Goal: Task Accomplishment & Management: Use online tool/utility

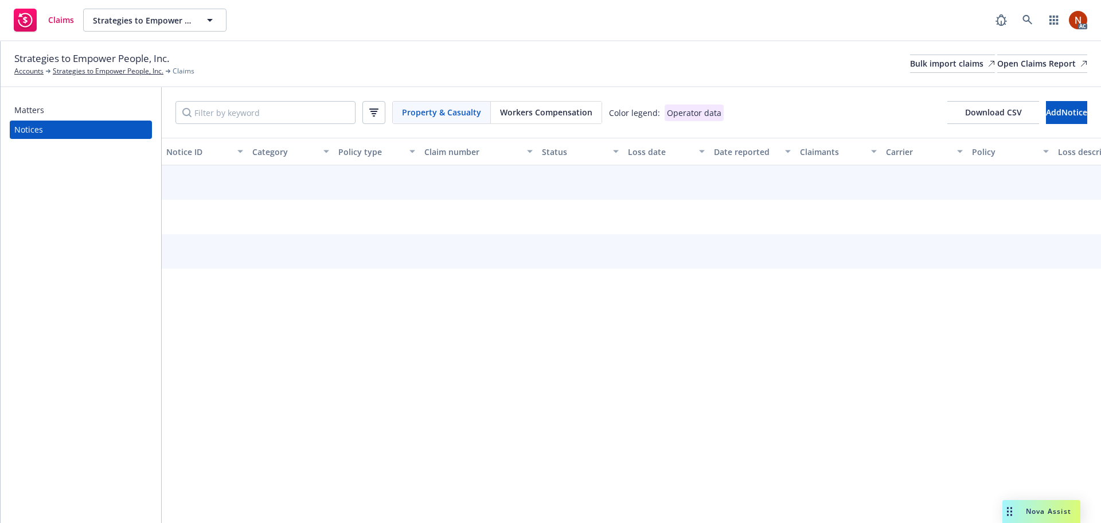
click at [543, 107] on span "Workers Compensation" at bounding box center [546, 112] width 92 height 12
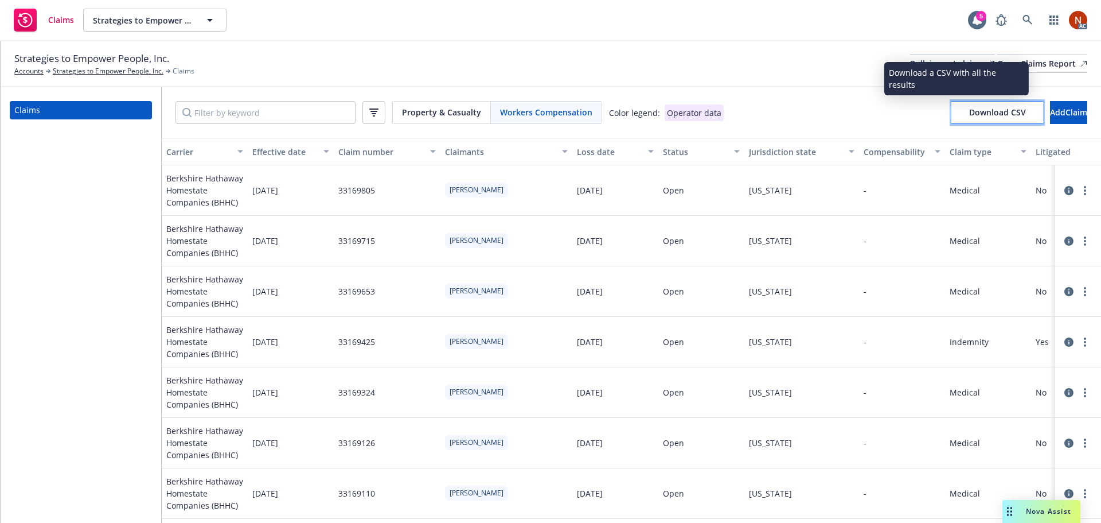
click at [969, 115] on span "Download CSV" at bounding box center [997, 112] width 57 height 11
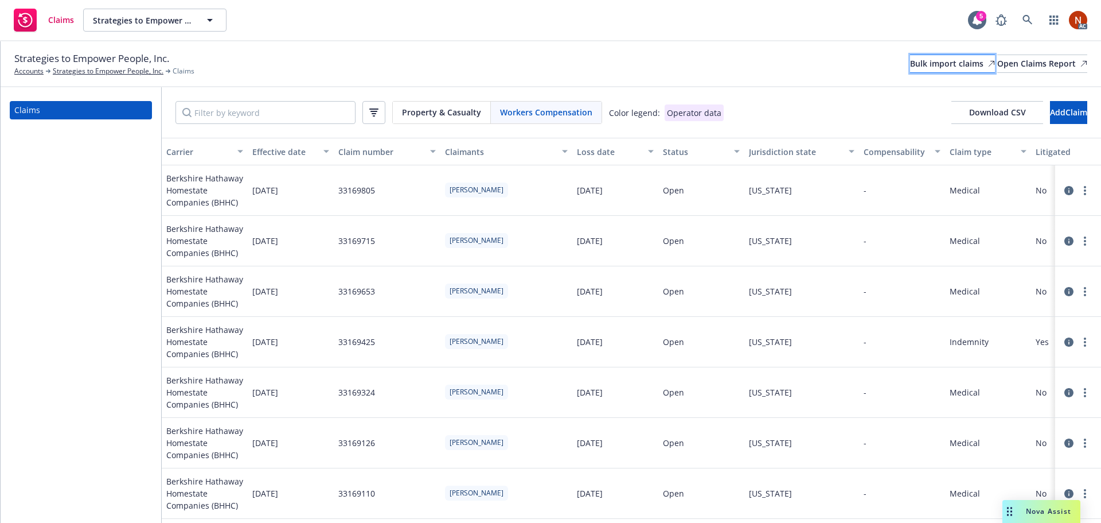
click at [910, 70] on div "Bulk import claims" at bounding box center [952, 63] width 85 height 17
click at [910, 62] on div "Bulk import claims" at bounding box center [952, 63] width 85 height 17
click at [910, 67] on div "Bulk import claims" at bounding box center [952, 63] width 85 height 17
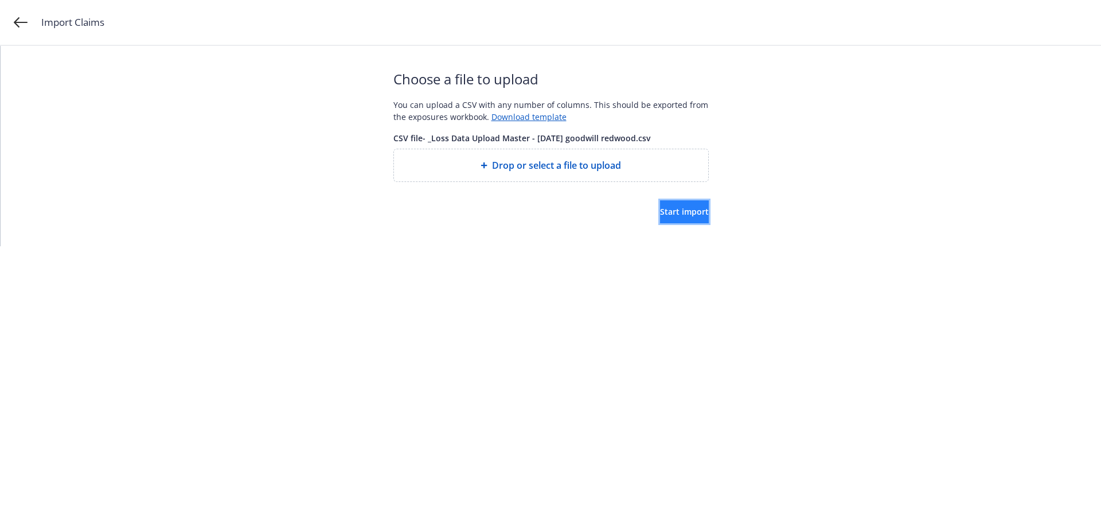
click at [662, 213] on span "Start import" at bounding box center [684, 211] width 49 height 11
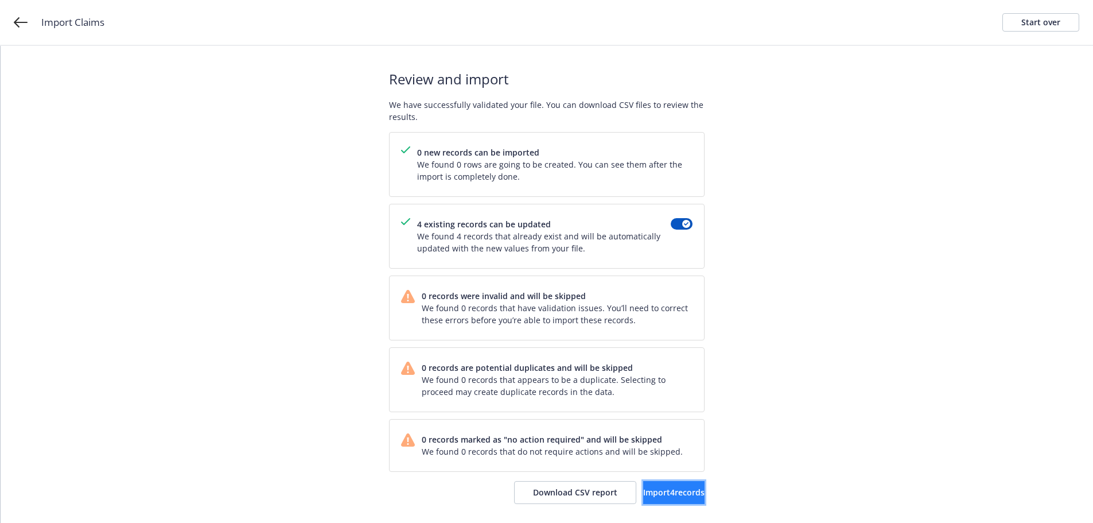
click at [668, 491] on span "Import 4 records" at bounding box center [673, 491] width 61 height 11
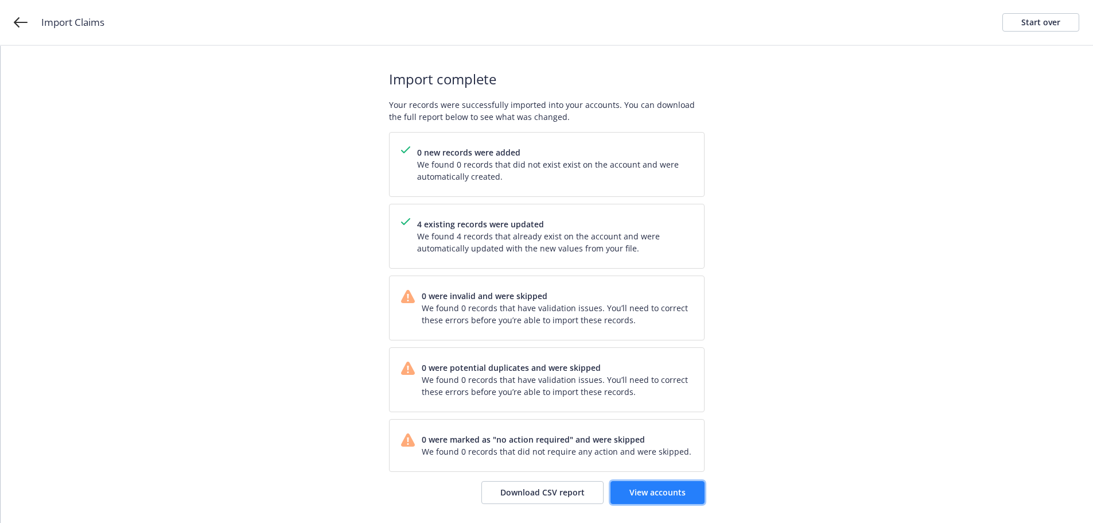
drag, startPoint x: 663, startPoint y: 486, endPoint x: 655, endPoint y: 486, distance: 7.5
click at [663, 486] on link "View accounts" at bounding box center [657, 492] width 94 height 23
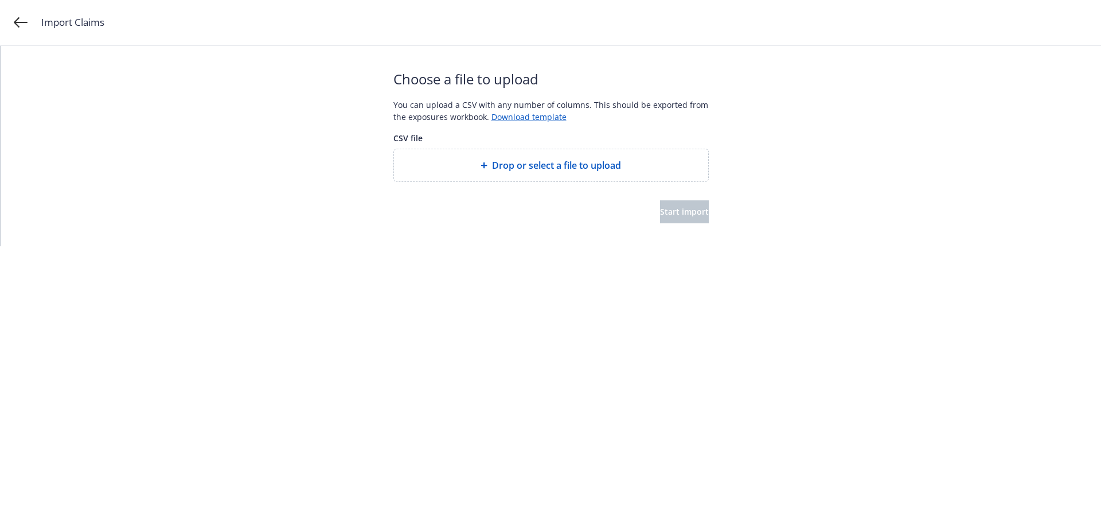
click at [279, 246] on html "Import Claims Choose a file to upload You can upload a CSV with any number of c…" at bounding box center [550, 123] width 1101 height 246
click at [674, 216] on span "Start import" at bounding box center [684, 211] width 49 height 11
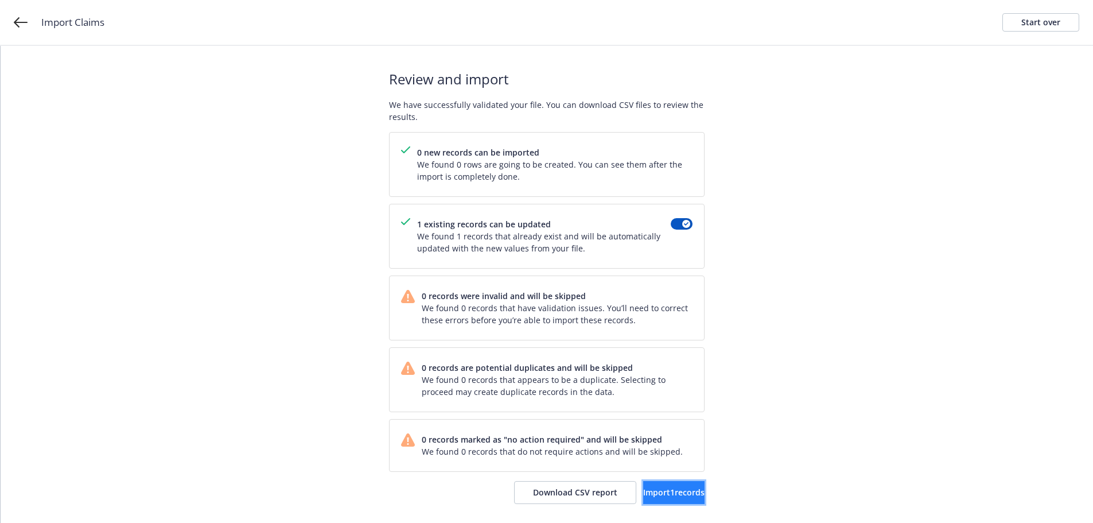
click at [679, 499] on button "Import 1 records" at bounding box center [673, 492] width 61 height 23
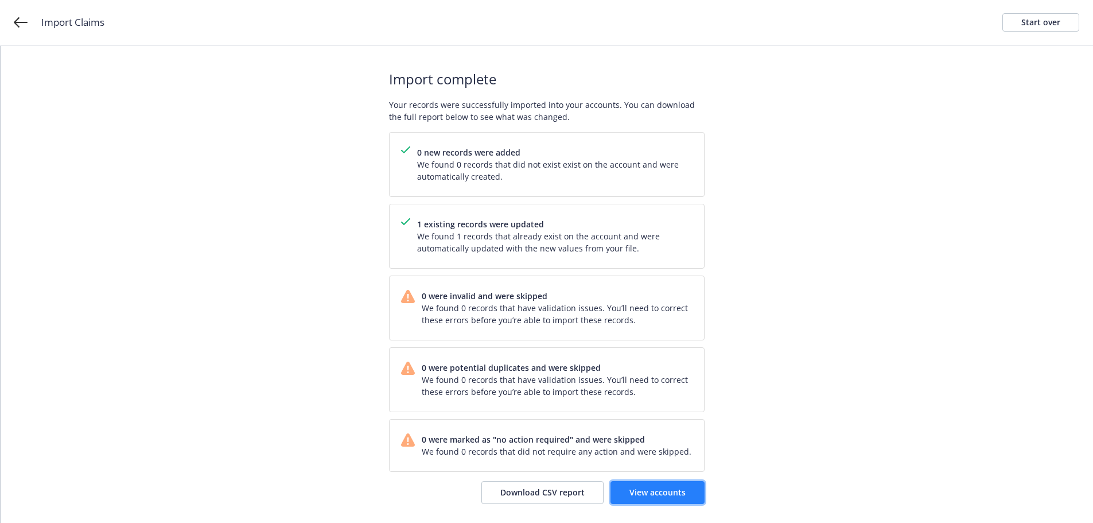
click at [659, 486] on link "View accounts" at bounding box center [657, 492] width 94 height 23
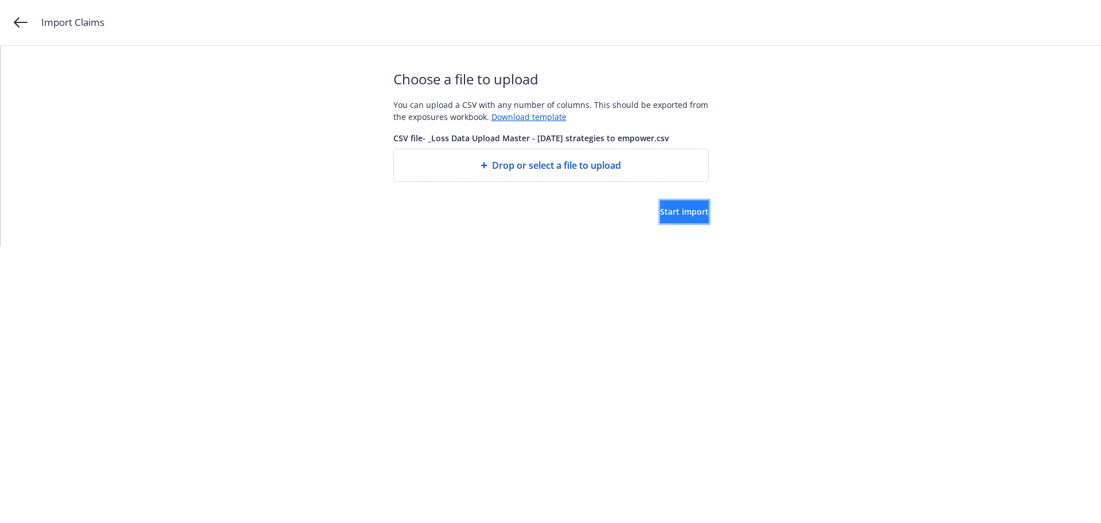
click at [677, 208] on span "Start import" at bounding box center [684, 211] width 49 height 11
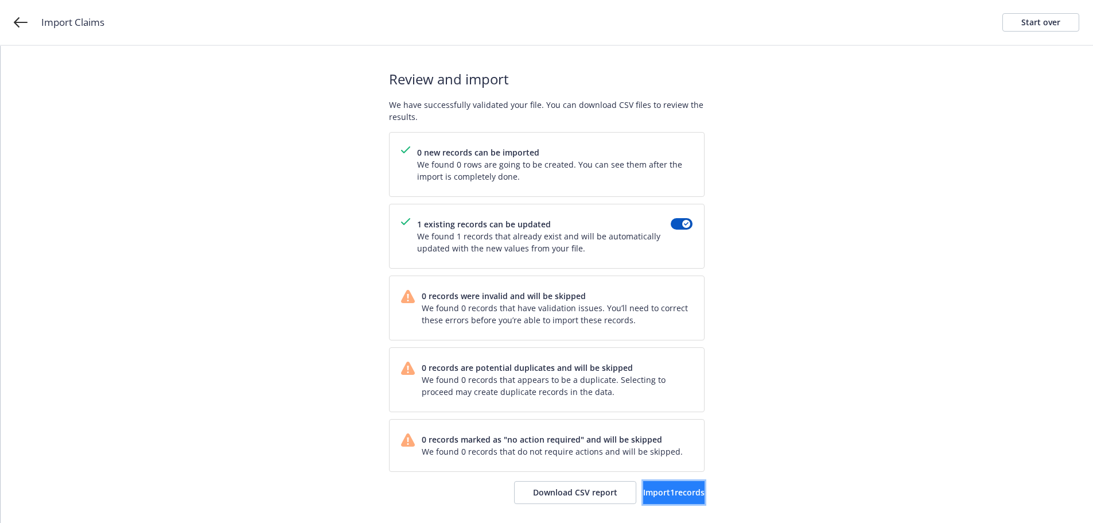
click at [671, 493] on span "Import 1 records" at bounding box center [673, 491] width 61 height 11
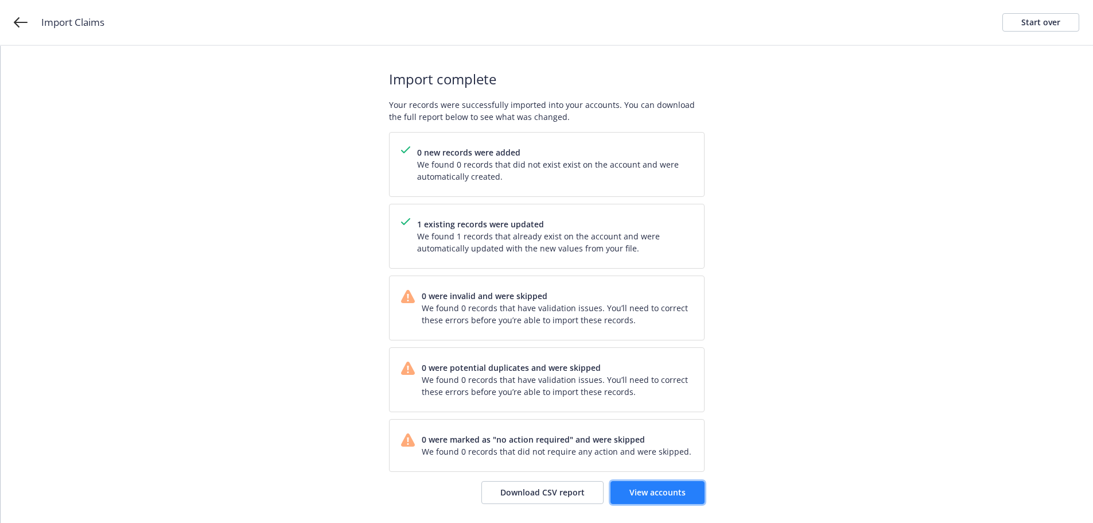
click at [671, 492] on span "View accounts" at bounding box center [657, 491] width 56 height 11
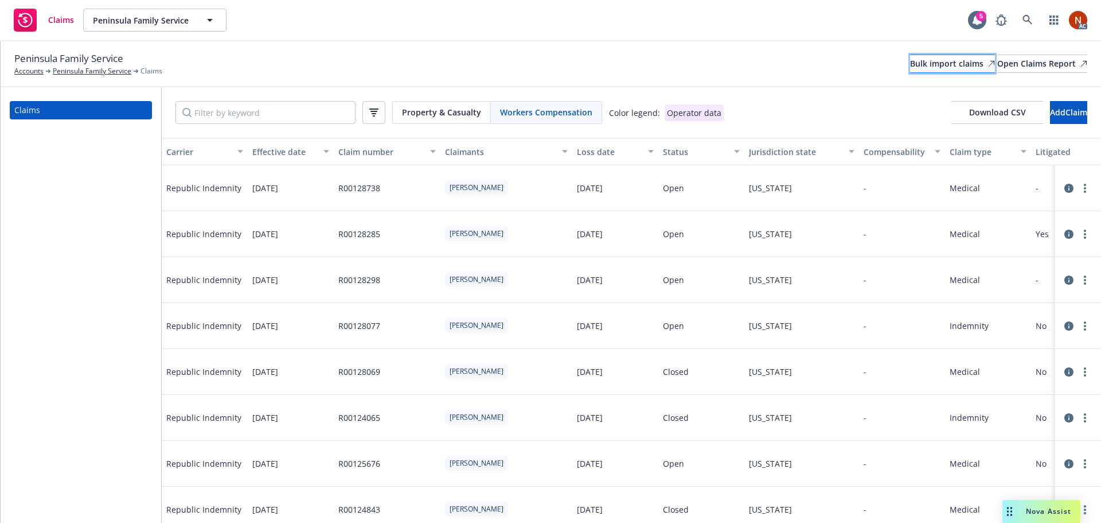
click at [910, 63] on div "Bulk import claims" at bounding box center [952, 63] width 85 height 17
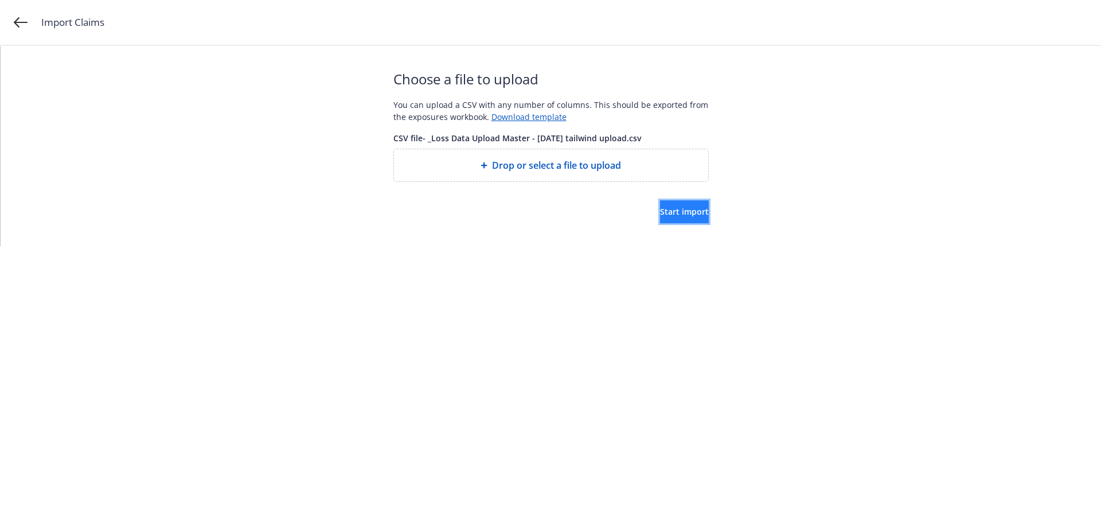
click at [672, 209] on span "Start import" at bounding box center [684, 211] width 49 height 11
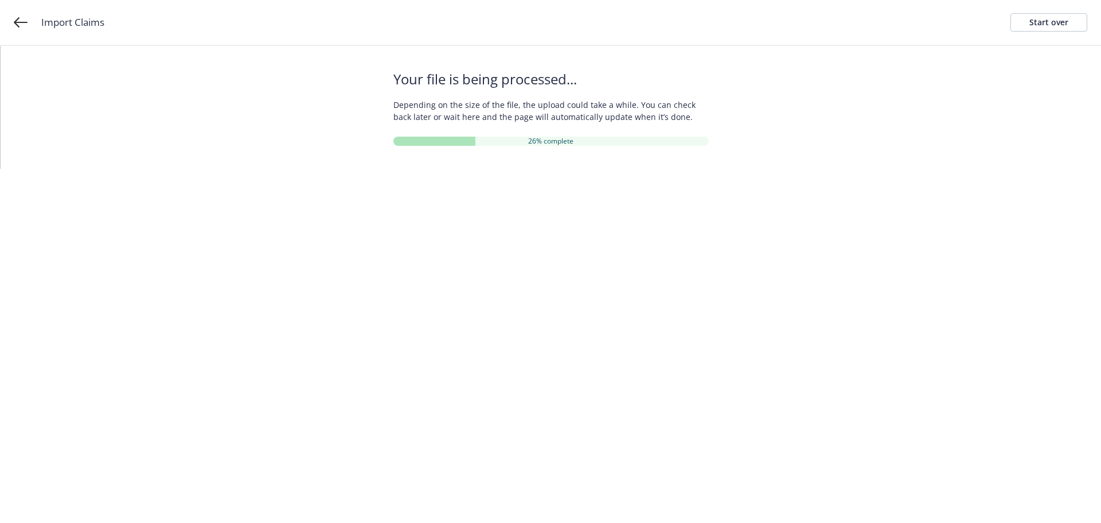
click at [387, 117] on div "Your file is being processed... Depending on the size of the file, the upload c…" at bounding box center [551, 107] width 1101 height 123
drag, startPoint x: 818, startPoint y: 141, endPoint x: 780, endPoint y: 149, distance: 39.3
click at [816, 142] on div "Your file is being processed... Depending on the size of the file, the upload c…" at bounding box center [551, 107] width 1101 height 123
click at [753, 149] on div "Your file is being processed... Depending on the size of the file, the upload c…" at bounding box center [551, 107] width 1101 height 123
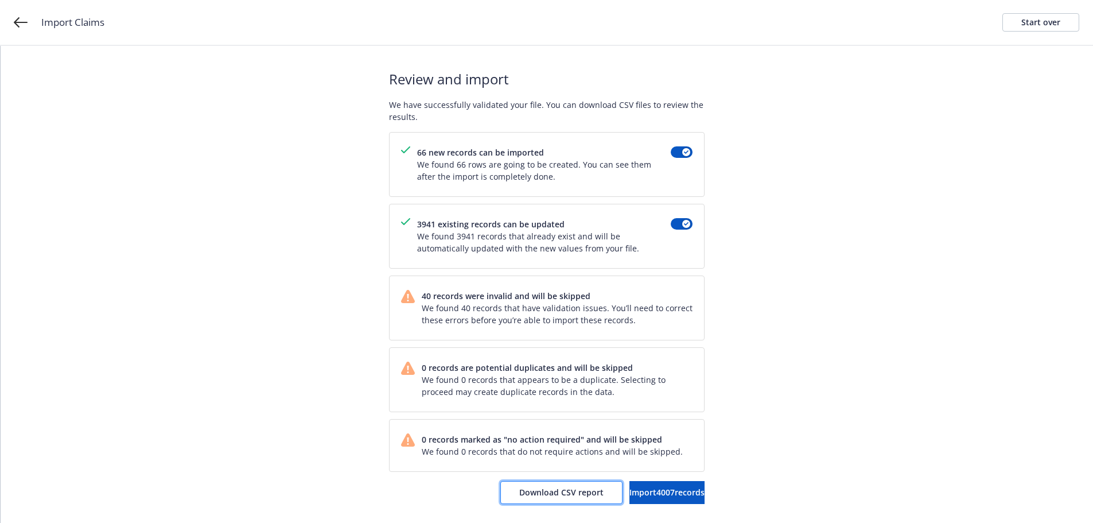
click at [550, 497] on button "Download CSV report" at bounding box center [561, 492] width 122 height 23
